Goal: Task Accomplishment & Management: Use online tool/utility

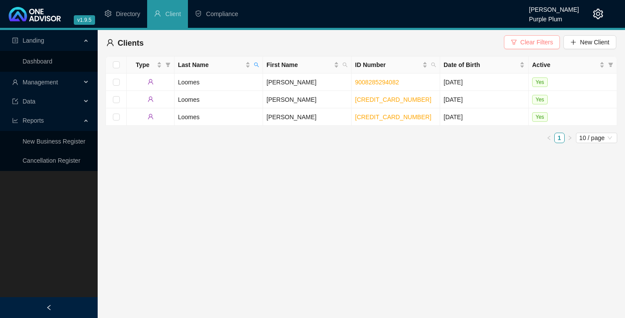
click at [531, 40] on span "Clear Filters" at bounding box center [537, 42] width 33 height 10
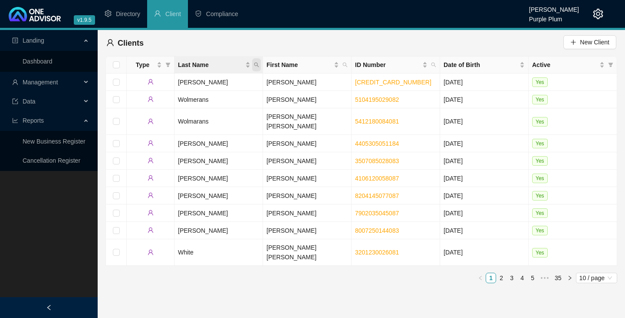
click at [257, 64] on icon "search" at bounding box center [256, 64] width 5 height 5
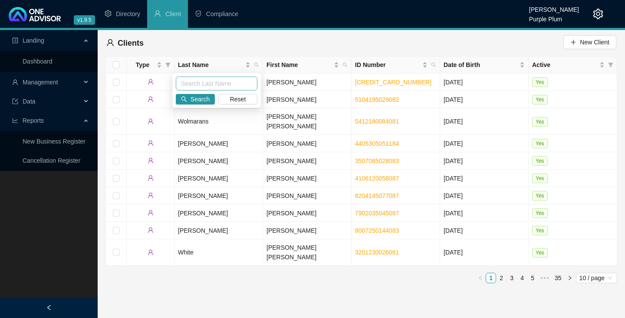
click at [187, 83] on input "text" at bounding box center [217, 83] width 82 height 14
type input "g"
type input "van wijk"
click at [203, 96] on span "Search" at bounding box center [200, 99] width 19 height 10
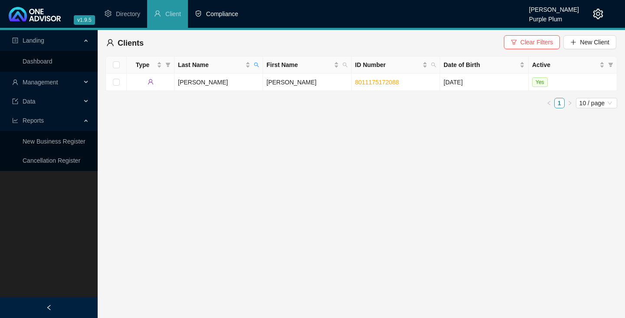
click at [225, 15] on span "Compliance" at bounding box center [222, 13] width 32 height 7
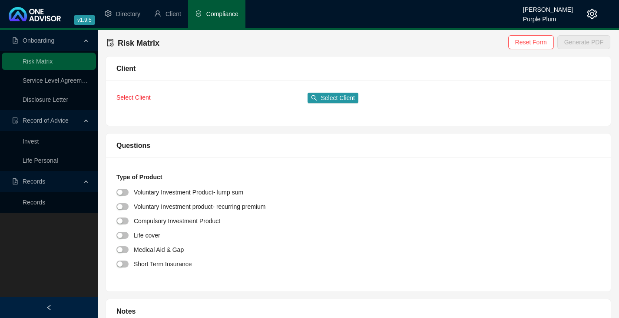
click at [33, 182] on span "Records" at bounding box center [34, 181] width 23 height 7
click at [30, 182] on span "Records" at bounding box center [34, 181] width 23 height 7
click at [36, 202] on link "Records" at bounding box center [34, 202] width 23 height 7
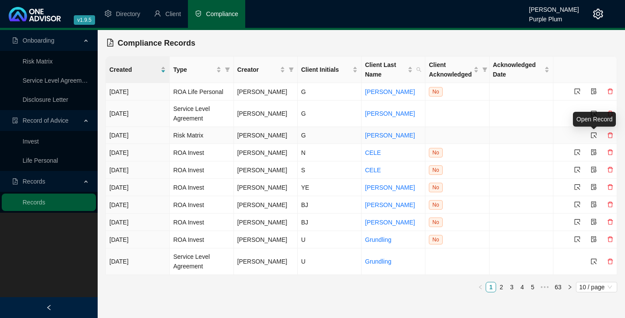
click at [595, 134] on icon "select" at bounding box center [594, 135] width 6 height 6
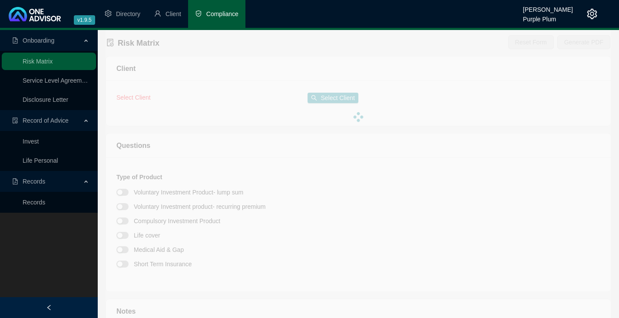
type textarea "OM Risk Cover."
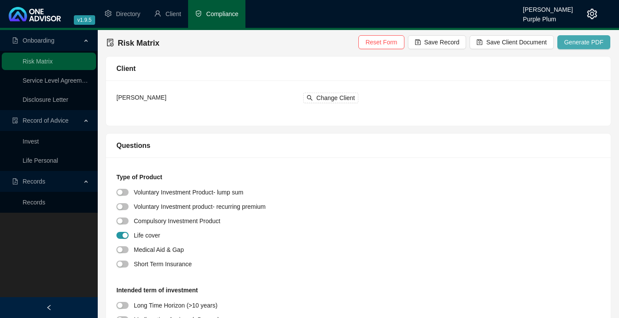
click at [582, 43] on span "Generate PDF" at bounding box center [583, 42] width 39 height 10
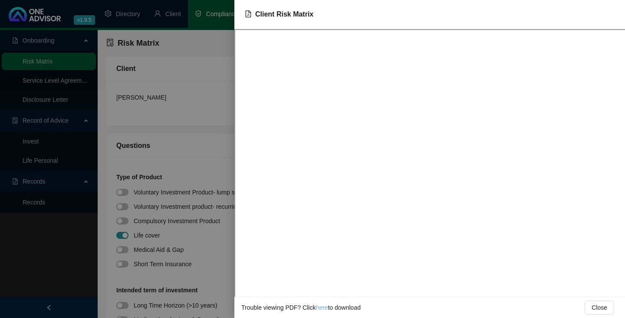
click at [319, 308] on link "here" at bounding box center [322, 307] width 12 height 7
click at [76, 152] on div at bounding box center [312, 159] width 625 height 318
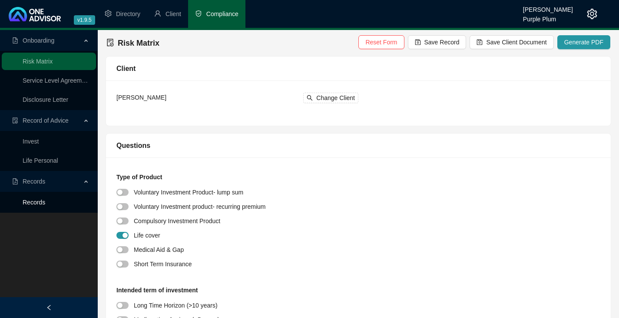
click at [33, 201] on link "Records" at bounding box center [34, 202] width 23 height 7
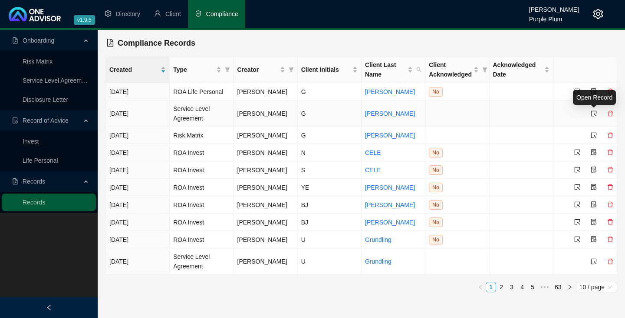
click at [593, 112] on icon "select" at bounding box center [594, 113] width 6 height 6
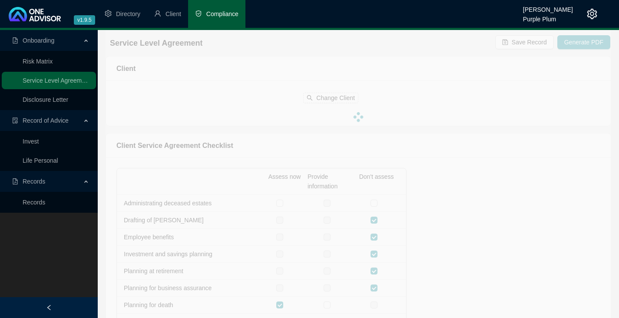
checkbox input "true"
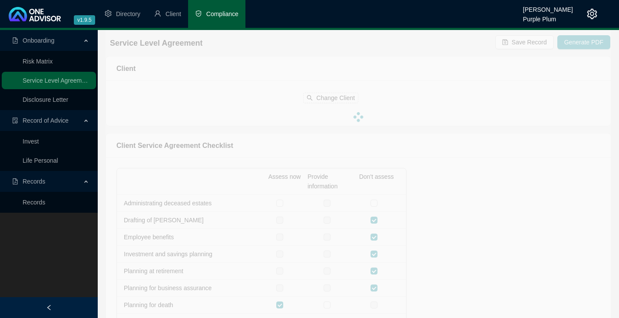
checkbox input "true"
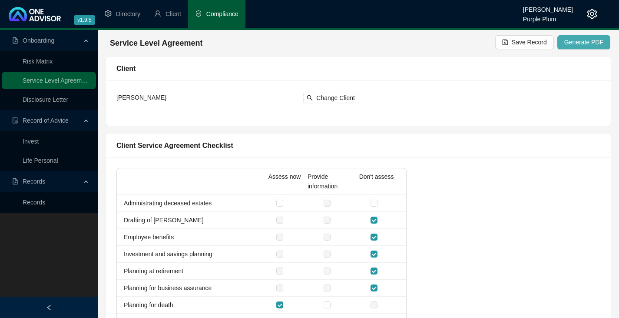
click at [577, 43] on span "Generate PDF" at bounding box center [583, 42] width 39 height 10
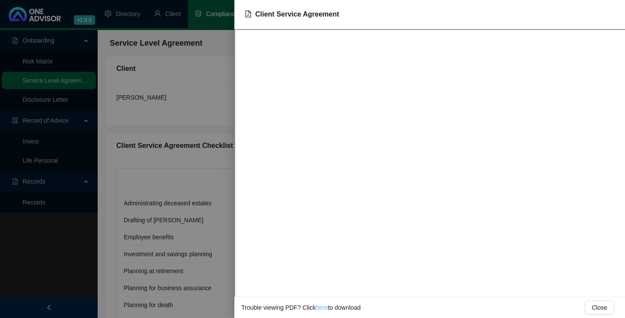
click at [321, 308] on link "here" at bounding box center [322, 307] width 12 height 7
drag, startPoint x: 79, startPoint y: 213, endPoint x: 53, endPoint y: 215, distance: 26.1
click at [79, 214] on div at bounding box center [312, 159] width 625 height 318
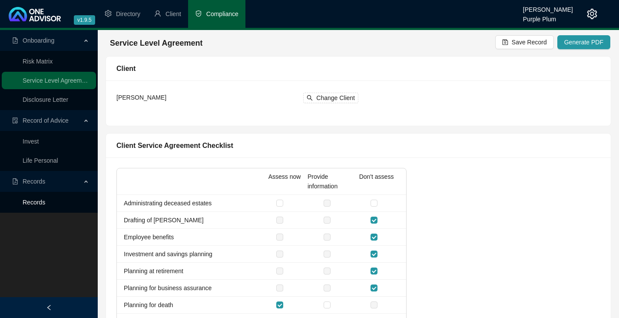
click at [45, 202] on link "Records" at bounding box center [34, 202] width 23 height 7
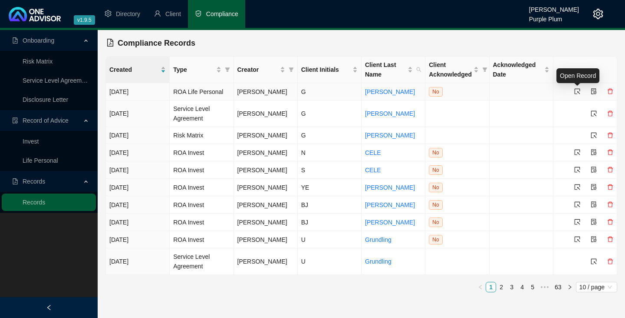
click at [576, 90] on icon "select" at bounding box center [578, 91] width 6 height 6
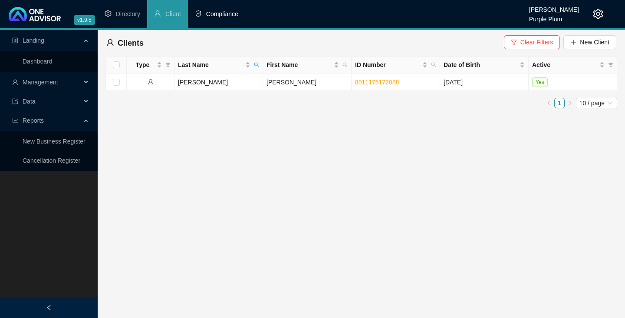
click at [221, 11] on span "Compliance" at bounding box center [222, 13] width 32 height 7
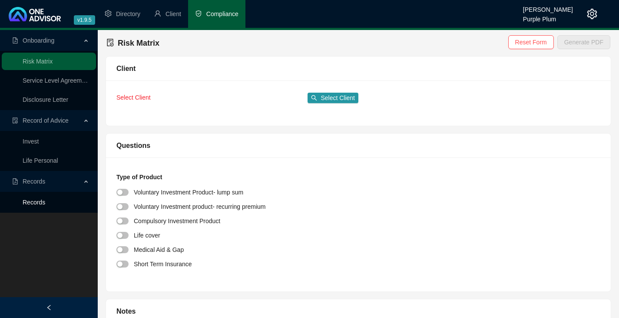
click at [35, 203] on link "Records" at bounding box center [34, 202] width 23 height 7
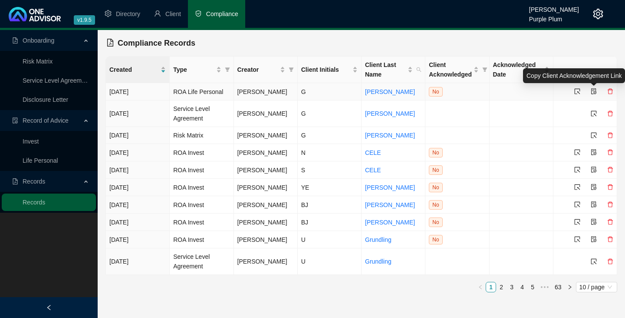
click at [594, 91] on icon "file-protect" at bounding box center [594, 91] width 6 height 6
